Goal: Find specific page/section: Find specific page/section

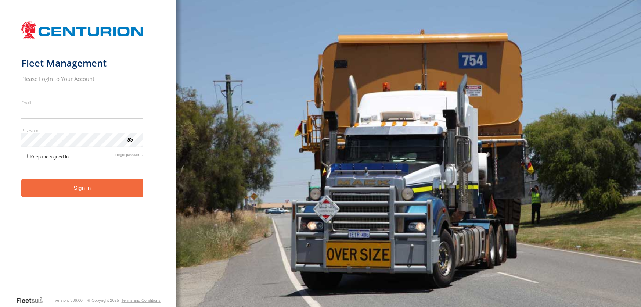
type input "**********"
click at [53, 166] on form "**********" at bounding box center [88, 157] width 134 height 278
drag, startPoint x: 98, startPoint y: 191, endPoint x: 102, endPoint y: 193, distance: 4.6
click at [98, 191] on button "Sign in" at bounding box center [82, 188] width 122 height 18
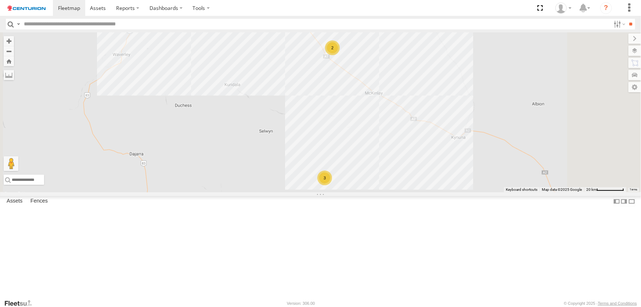
click at [332, 185] on div "3" at bounding box center [324, 177] width 15 height 15
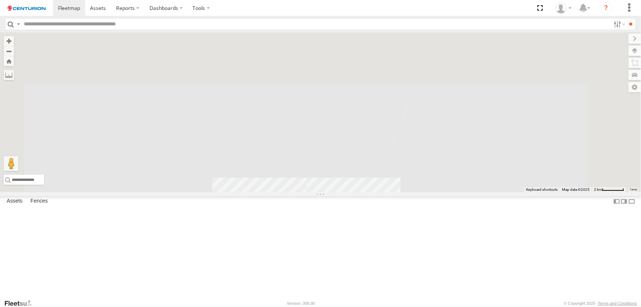
drag, startPoint x: 498, startPoint y: 141, endPoint x: 452, endPoint y: 284, distance: 150.3
click at [455, 192] on div "TL129 F0373 PM783 PM791 PM755 F0493 PM751 D0474 FT724 MV262 Cage182 Cage101 F03…" at bounding box center [320, 112] width 641 height 160
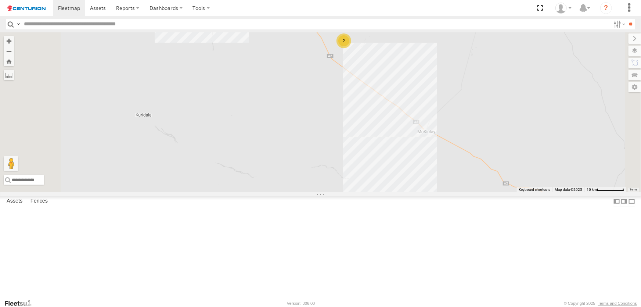
drag, startPoint x: 452, startPoint y: 189, endPoint x: 477, endPoint y: 298, distance: 111.9
click at [477, 192] on div "TL129 F0373 PM783 PM791 PM755 F0493 PM751 D0474 FT724 MV262 Cage182 Cage101 F03…" at bounding box center [320, 112] width 641 height 160
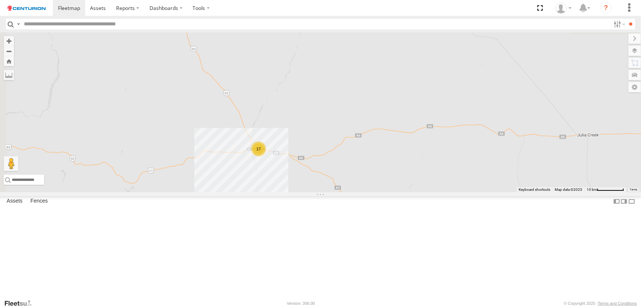
click at [391, 227] on div "2" at bounding box center [383, 219] width 15 height 15
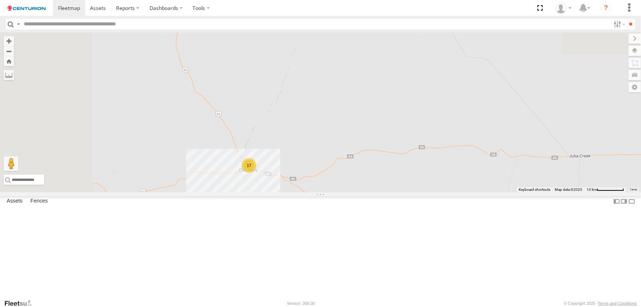
drag, startPoint x: 315, startPoint y: 157, endPoint x: 376, endPoint y: 244, distance: 106.4
click at [385, 192] on div "TL129 F0373 PM783 PM791 PM755 F0493 PM751 D0474 FT724 MV262 Cage182 Cage101 F03…" at bounding box center [320, 112] width 641 height 160
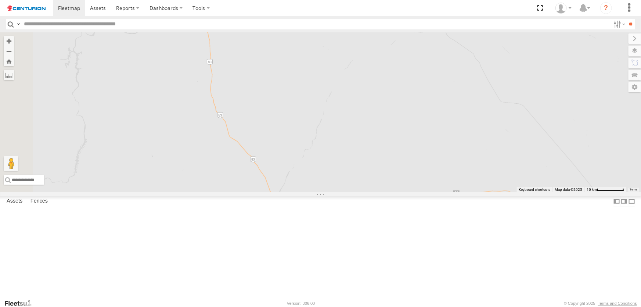
click at [291, 217] on div "17" at bounding box center [283, 210] width 15 height 15
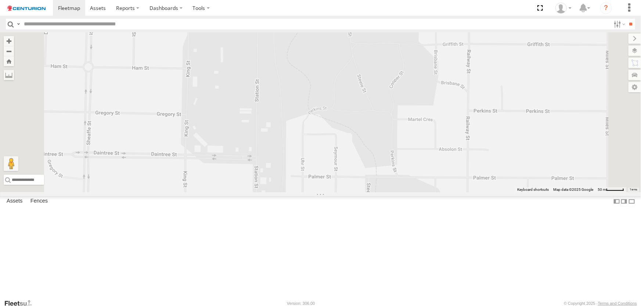
click at [346, 230] on span at bounding box center [338, 220] width 16 height 20
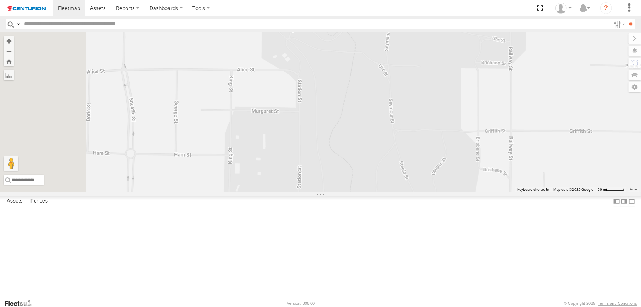
drag, startPoint x: 416, startPoint y: 144, endPoint x: 487, endPoint y: 312, distance: 182.2
click at [487, 306] on html at bounding box center [320, 153] width 641 height 307
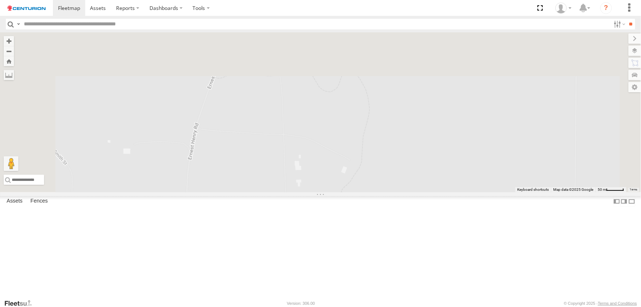
drag, startPoint x: 364, startPoint y: 153, endPoint x: 374, endPoint y: 302, distance: 149.8
click at [374, 299] on body at bounding box center [320, 153] width 641 height 307
drag, startPoint x: 398, startPoint y: 155, endPoint x: 377, endPoint y: 213, distance: 61.6
click at [377, 192] on div "TL129 F0373 PM783 PM791 PM755 F0493 PM751 D0474 FT724 MV262 Cage182 Cage101 F03…" at bounding box center [320, 112] width 641 height 160
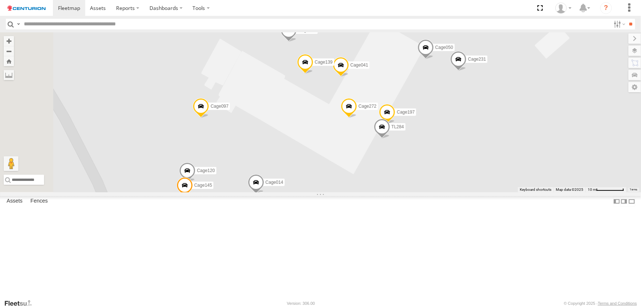
drag, startPoint x: 338, startPoint y: 213, endPoint x: 435, endPoint y: 211, distance: 97.0
click at [435, 192] on div "TL129 F0373 PM783 PM791 PM755 F0493 PM751 D0474 FT724 MV262 Cage182 Cage101 F03…" at bounding box center [320, 112] width 641 height 160
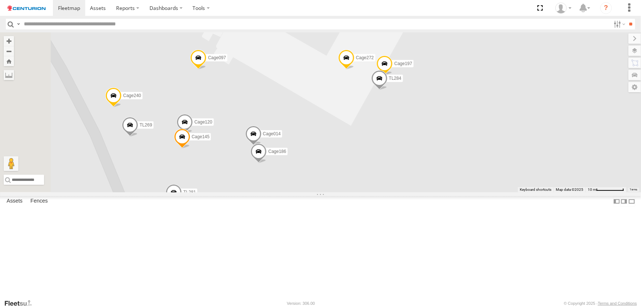
drag, startPoint x: 355, startPoint y: 207, endPoint x: 352, endPoint y: 158, distance: 50.0
click at [352, 158] on div "TL129 F0373 PM783 PM791 PM755 F0493 PM751 D0474 FT724 MV262 Cage182 Cage101 F03…" at bounding box center [320, 112] width 641 height 160
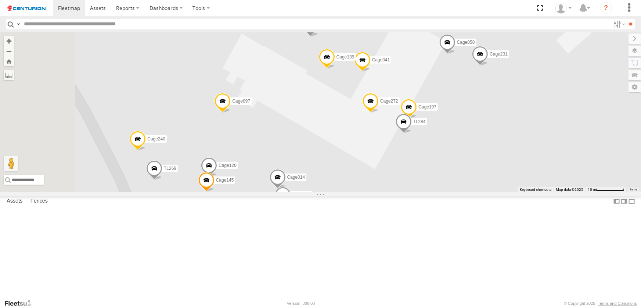
drag, startPoint x: 546, startPoint y: 136, endPoint x: 571, endPoint y: 173, distance: 45.1
click at [571, 173] on div "TL129 F0373 PM783 PM791 PM755 F0493 PM751 D0474 FT724 MV262 Cage182 Cage101 F03…" at bounding box center [320, 112] width 641 height 160
